Goal: Task Accomplishment & Management: Manage account settings

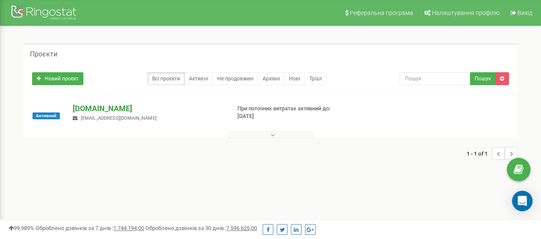
click at [121, 109] on p "[DOMAIN_NAME]" at bounding box center [148, 108] width 151 height 11
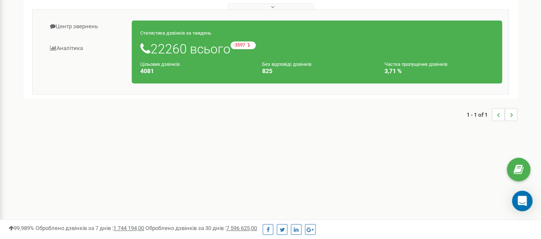
scroll to position [86, 0]
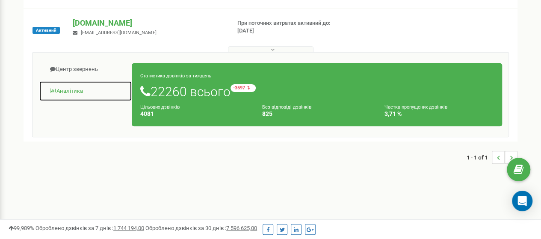
click at [75, 87] on link "Аналiтика" at bounding box center [85, 91] width 93 height 21
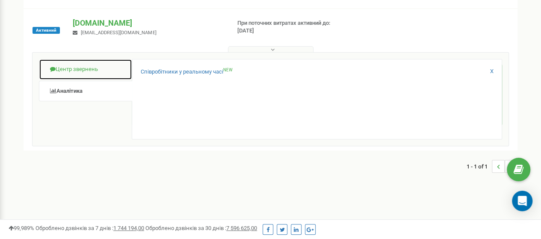
click at [81, 68] on link "Центр звернень" at bounding box center [85, 69] width 93 height 21
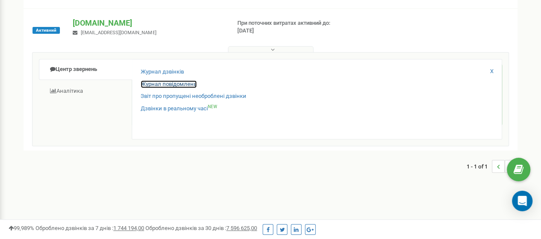
click at [182, 83] on link "Журнал повідомлень" at bounding box center [169, 84] width 56 height 8
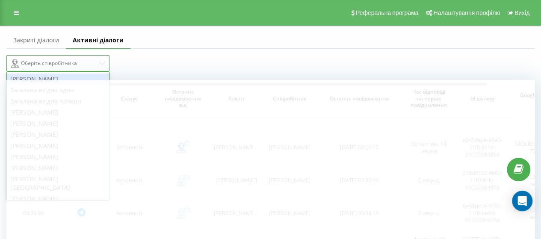
click at [104, 63] on icon at bounding box center [102, 63] width 6 height 3
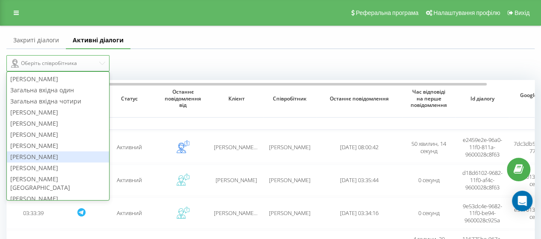
click at [43, 160] on div "Богомолова Олена" at bounding box center [58, 157] width 102 height 11
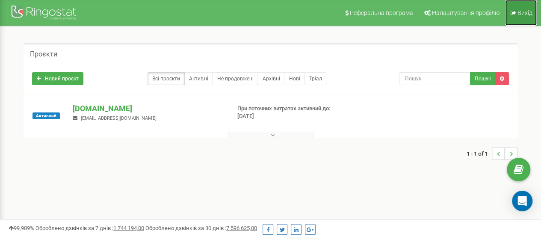
click at [526, 12] on span "Вихід" at bounding box center [525, 12] width 15 height 7
